Goal: Task Accomplishment & Management: Use online tool/utility

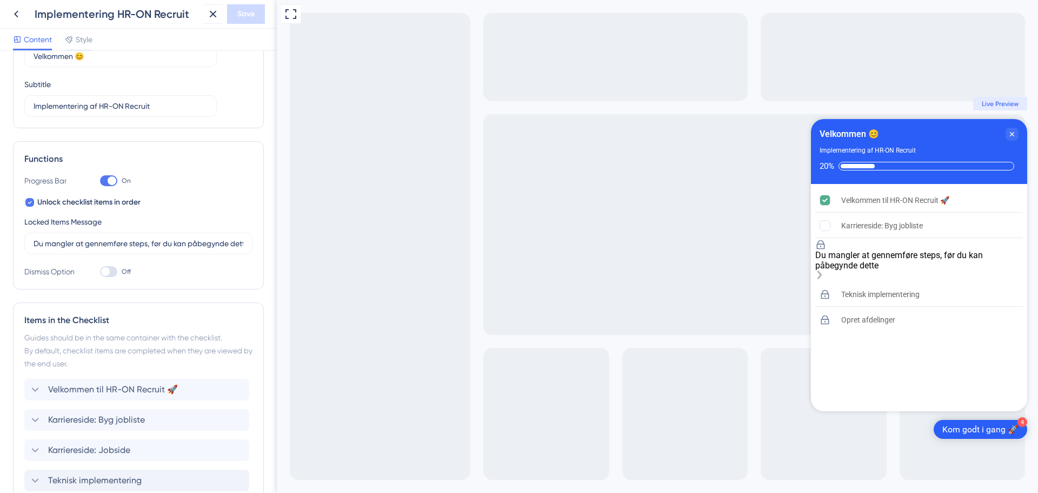
scroll to position [193, 0]
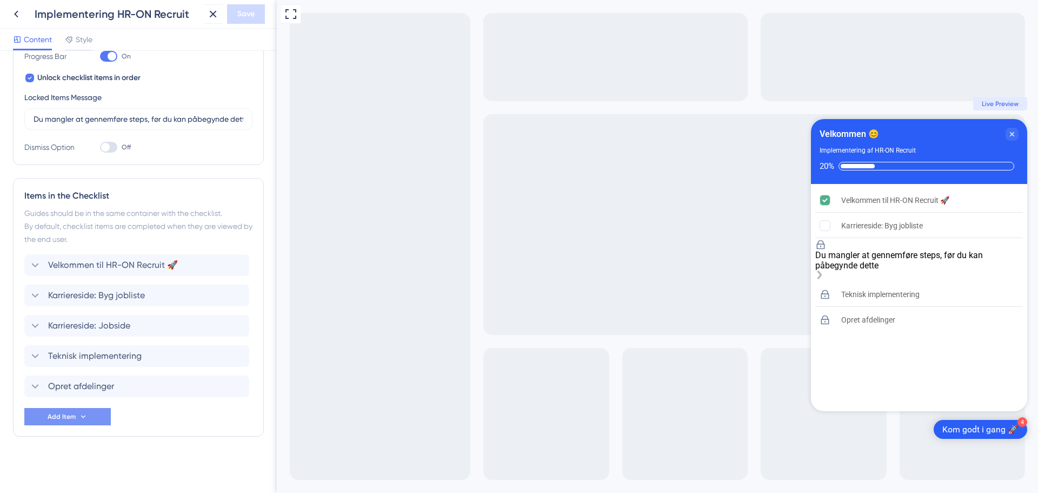
click at [75, 418] on span "Add Item" at bounding box center [62, 416] width 28 height 9
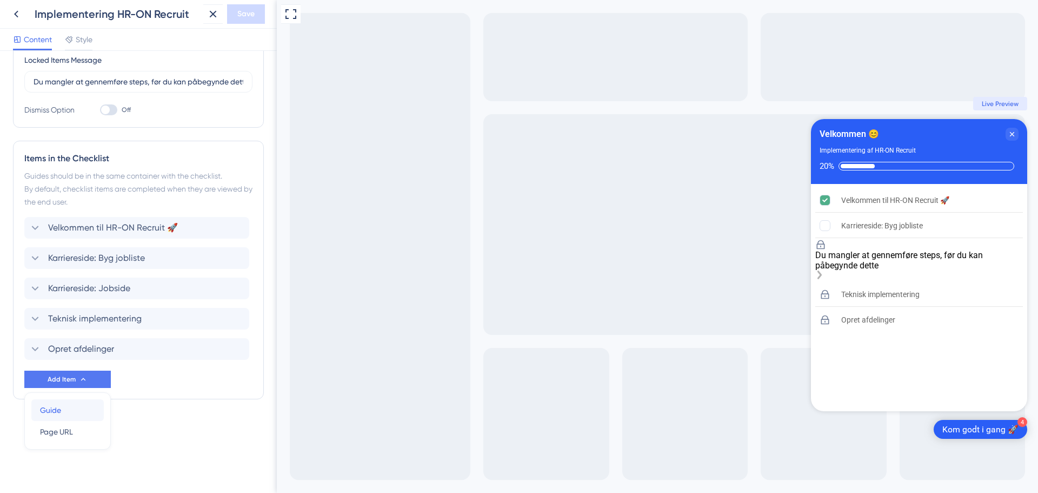
click at [64, 410] on div "Guide Guide" at bounding box center [67, 410] width 55 height 22
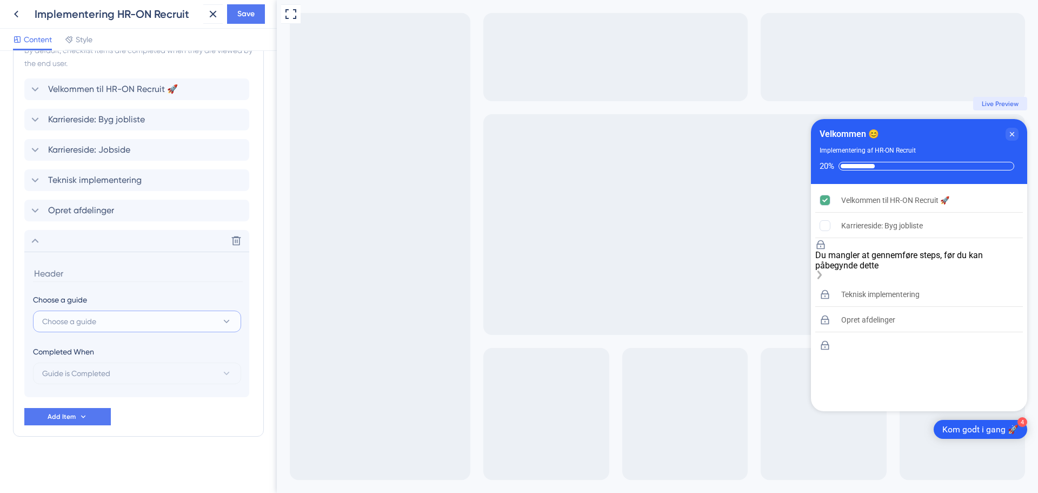
click at [103, 323] on button "Choose a guide" at bounding box center [137, 321] width 208 height 22
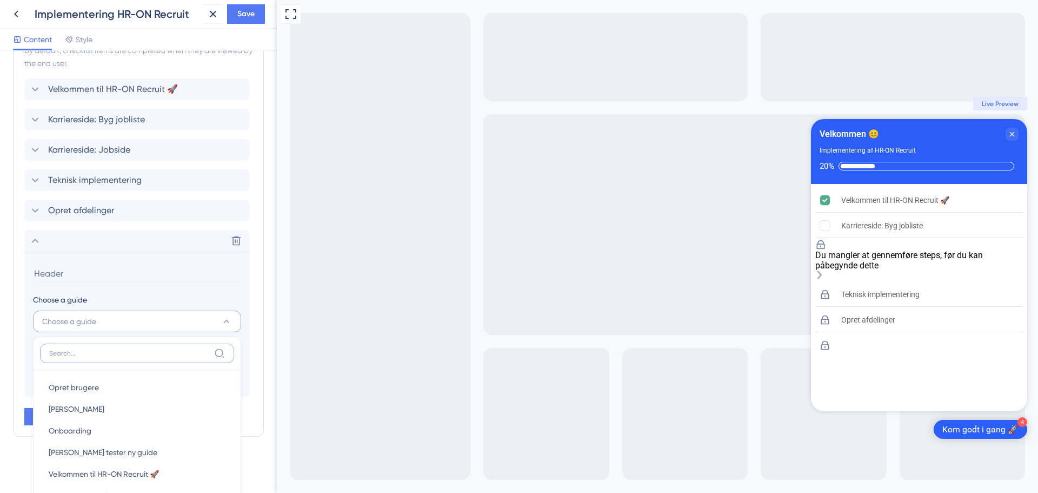
scroll to position [502, 0]
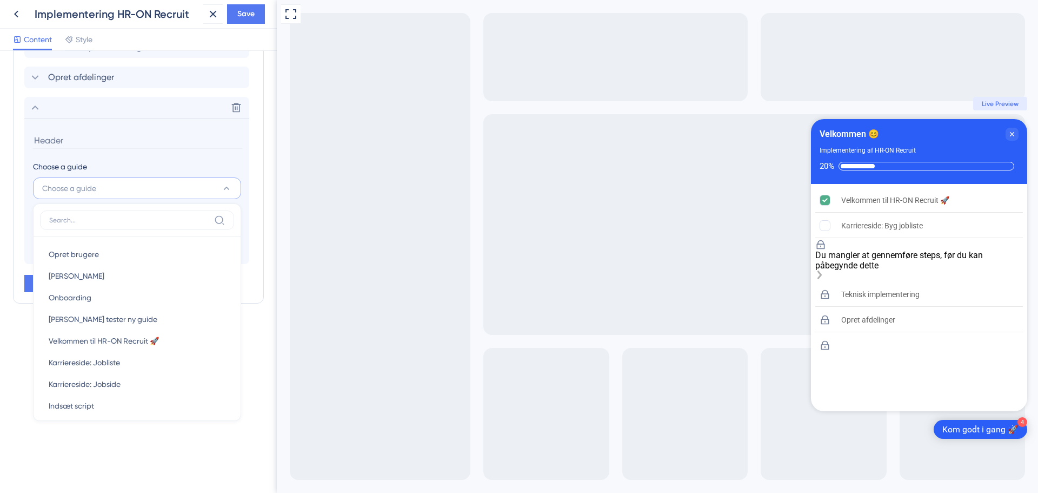
drag, startPoint x: 110, startPoint y: 431, endPoint x: 100, endPoint y: 360, distance: 71.6
click at [111, 431] on div "Checklist Header Title Velkommen 😊 Subtitle Implementering af HR-ON Recruit Fun…" at bounding box center [138, 272] width 277 height 442
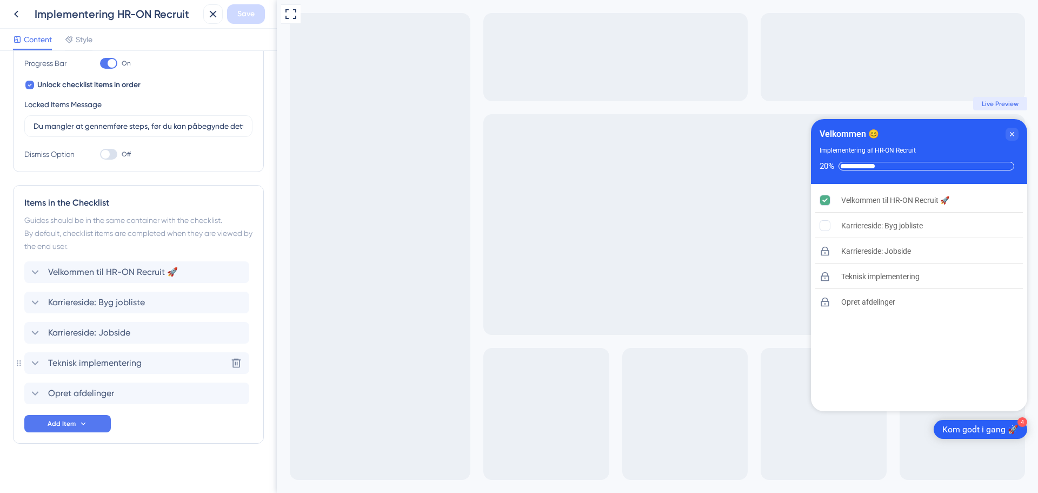
scroll to position [193, 0]
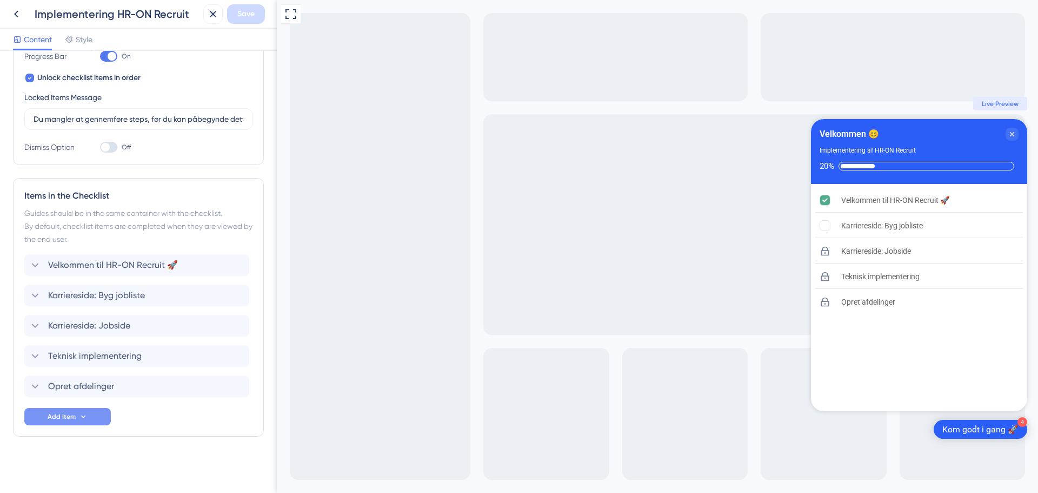
click at [75, 414] on span "Add Item" at bounding box center [62, 416] width 28 height 9
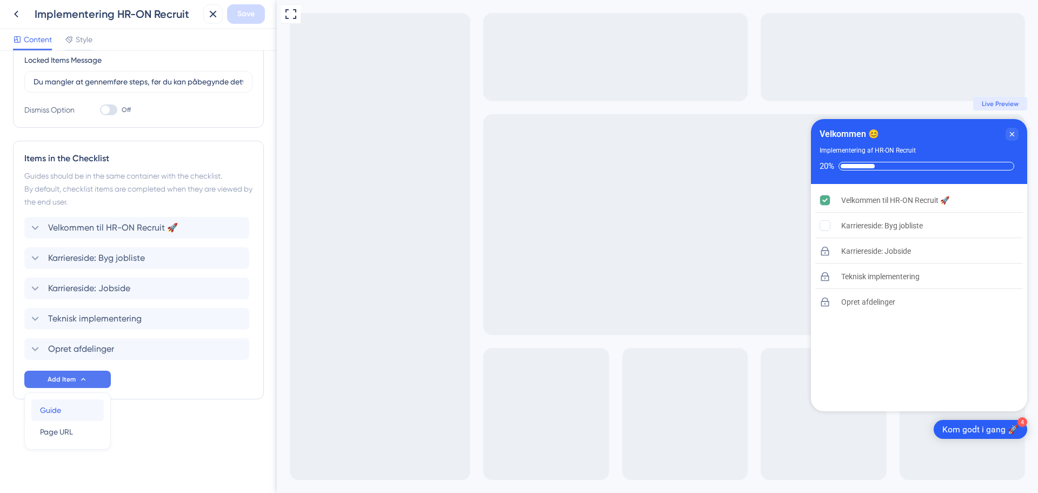
click at [63, 405] on div "Guide Guide" at bounding box center [67, 410] width 55 height 22
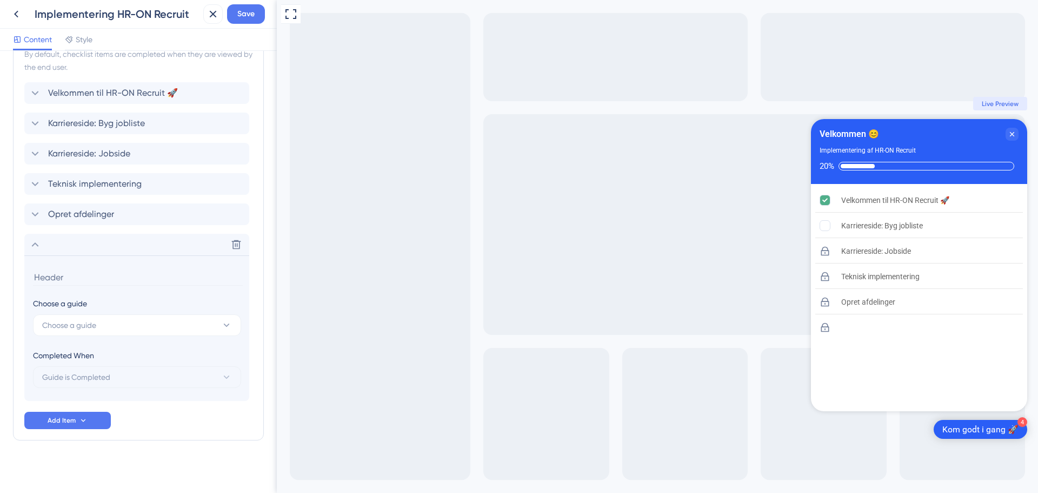
scroll to position [369, 0]
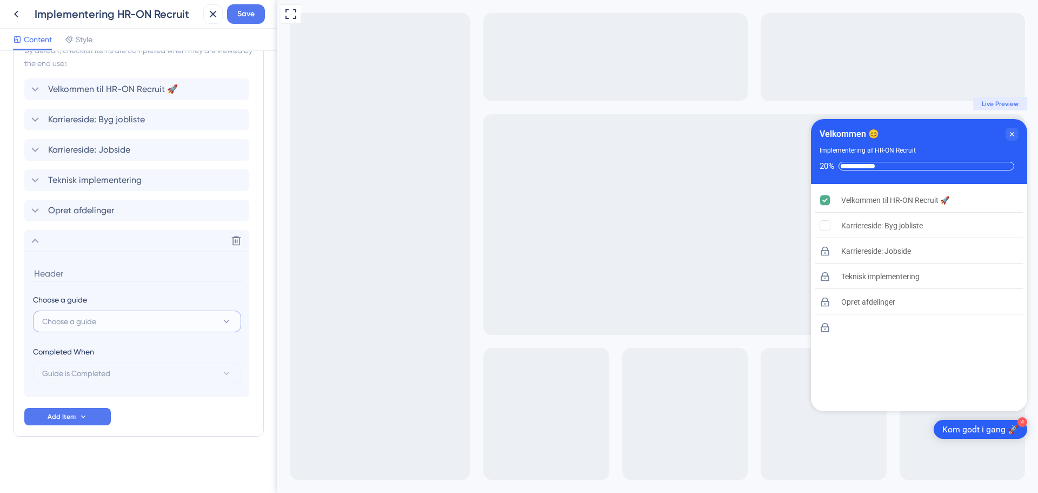
click at [94, 321] on span "Choose a guide" at bounding box center [69, 321] width 54 height 13
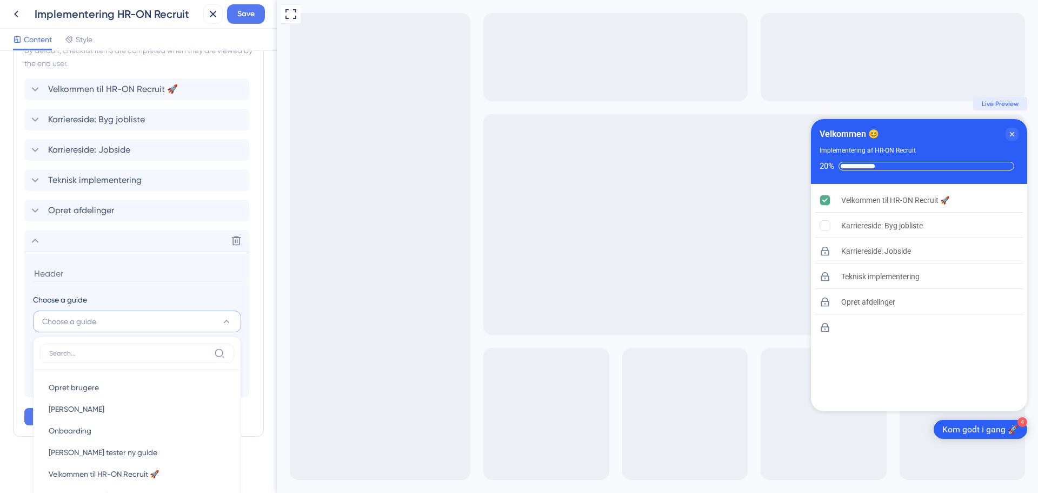
scroll to position [502, 0]
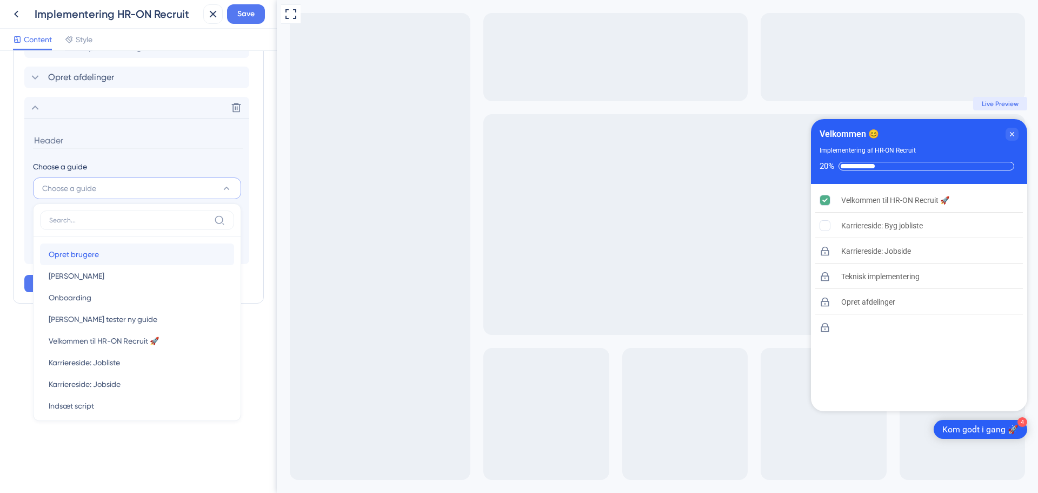
click at [103, 256] on div "Opret brugere Opret brugere" at bounding box center [137, 254] width 177 height 22
type input "Opret brugere"
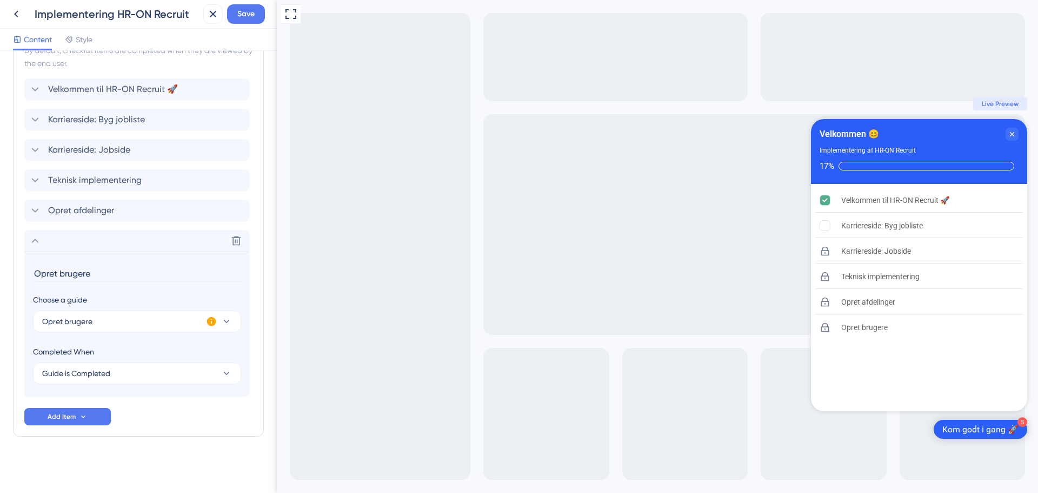
scroll to position [369, 0]
click at [175, 372] on button "Guide is Completed" at bounding box center [137, 373] width 208 height 22
click at [136, 475] on div "Checklist Header Title Velkommen 😊 Subtitle Implementering af HR-ON Recruit Fun…" at bounding box center [138, 87] width 251 height 785
